Goal: Find specific page/section: Find specific page/section

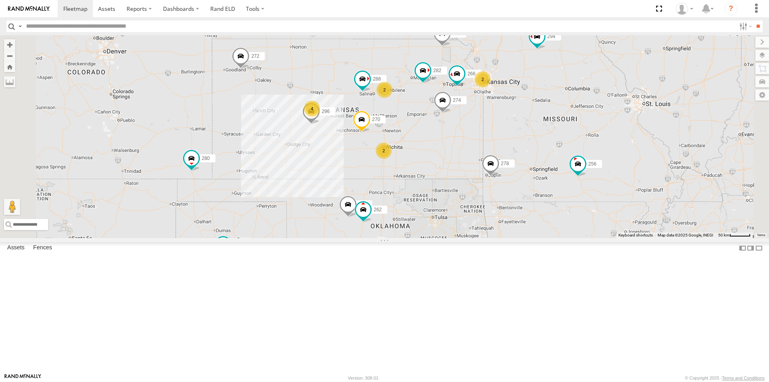
scroll to position [240, 0]
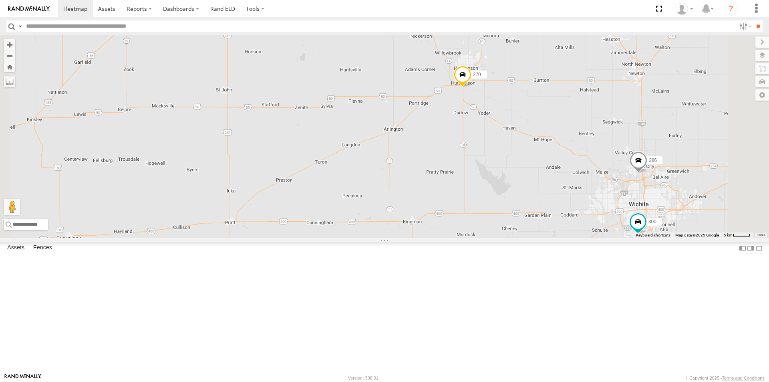
click at [0, 0] on span at bounding box center [0, 0] width 0 height 0
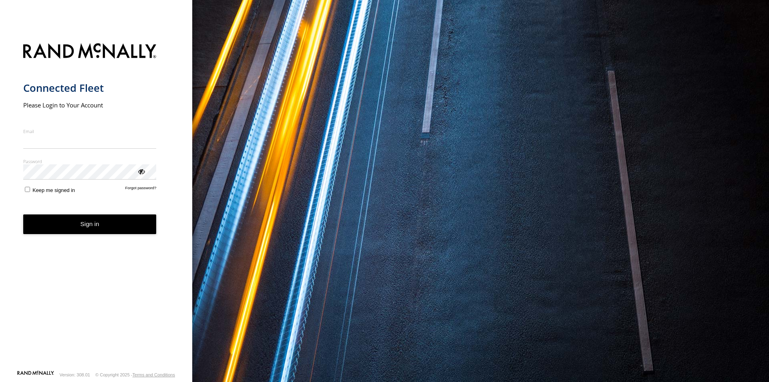
click at [62, 137] on input "Email" at bounding box center [89, 141] width 133 height 14
type input "**********"
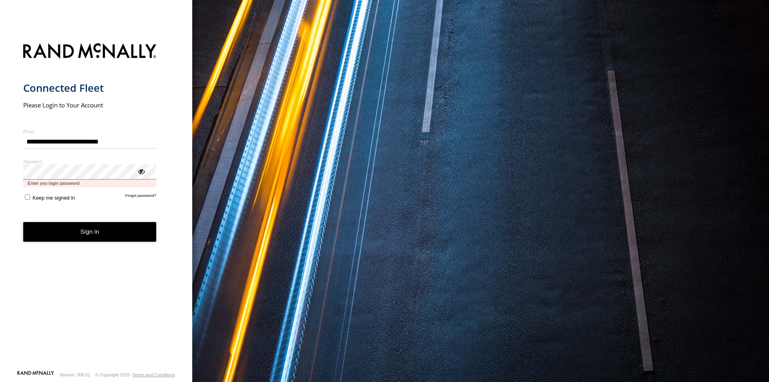
click at [23, 222] on button "Sign in" at bounding box center [89, 232] width 133 height 20
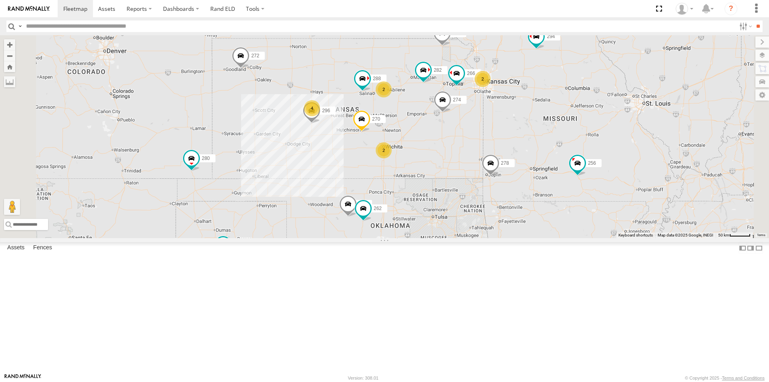
scroll to position [160, 0]
click at [0, 0] on div "272" at bounding box center [0, 0] width 0 height 0
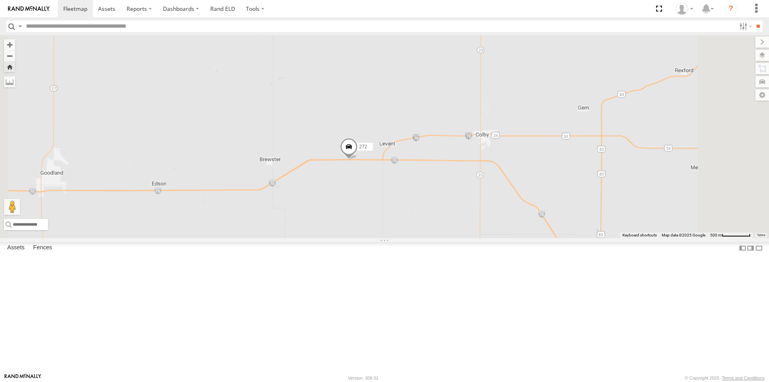
scroll to position [0, 0]
